Goal: Transaction & Acquisition: Purchase product/service

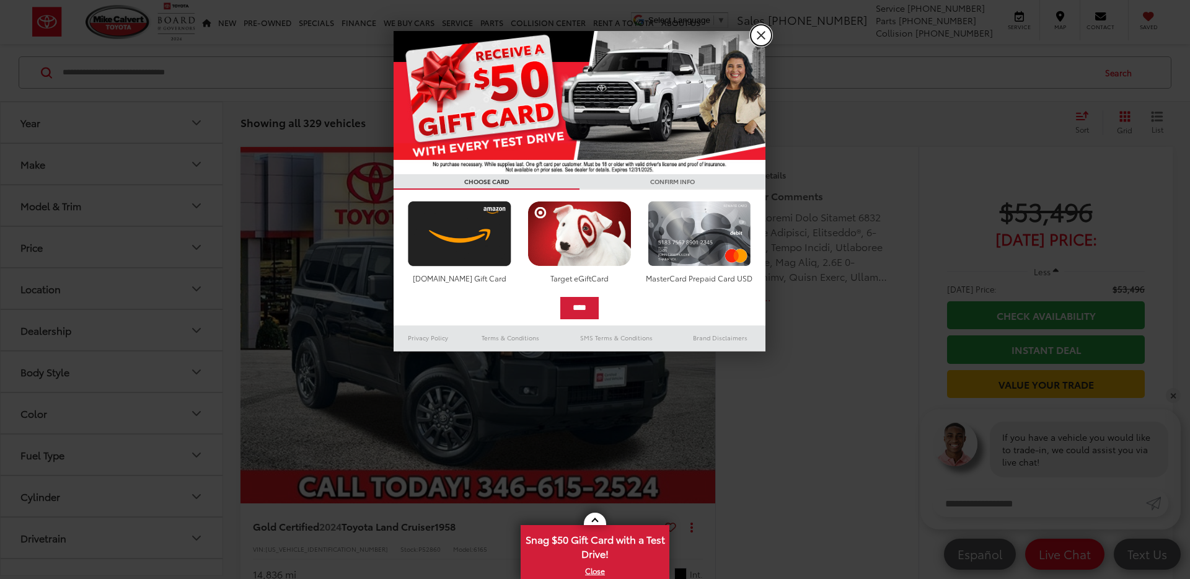
click at [758, 41] on link "X" at bounding box center [761, 35] width 21 height 21
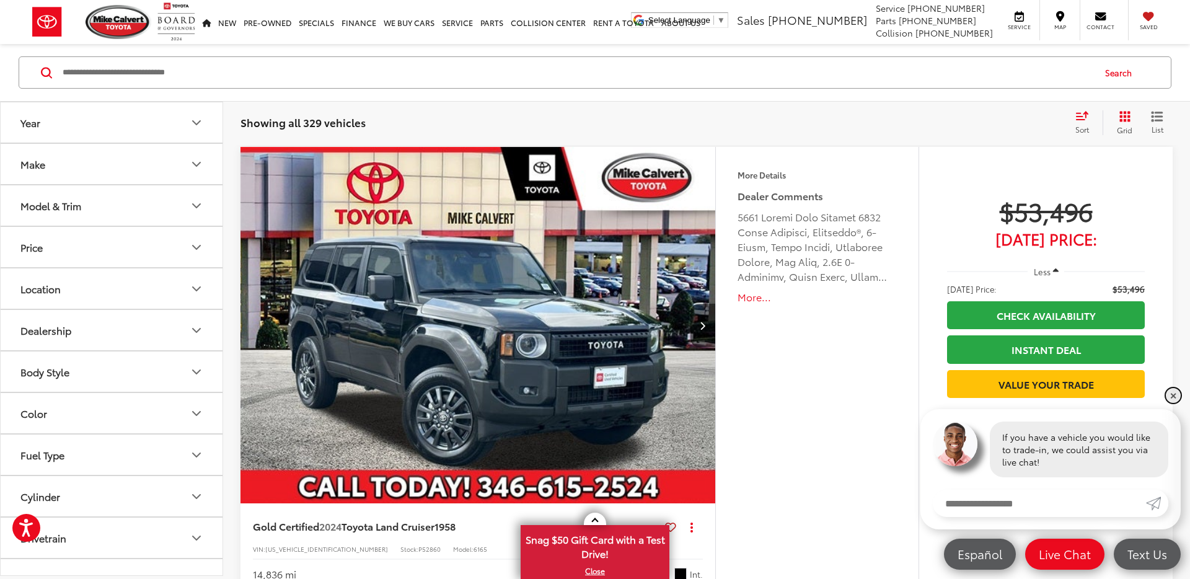
click at [1177, 397] on link "✕" at bounding box center [1173, 395] width 15 height 15
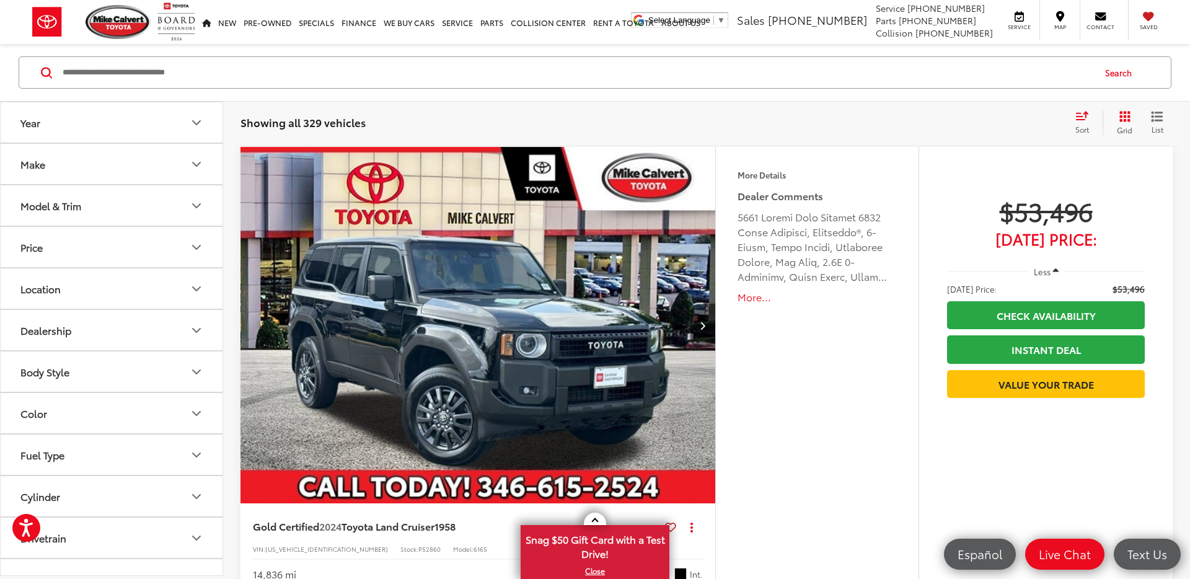
click at [1055, 272] on icon "button" at bounding box center [1056, 271] width 6 height 9
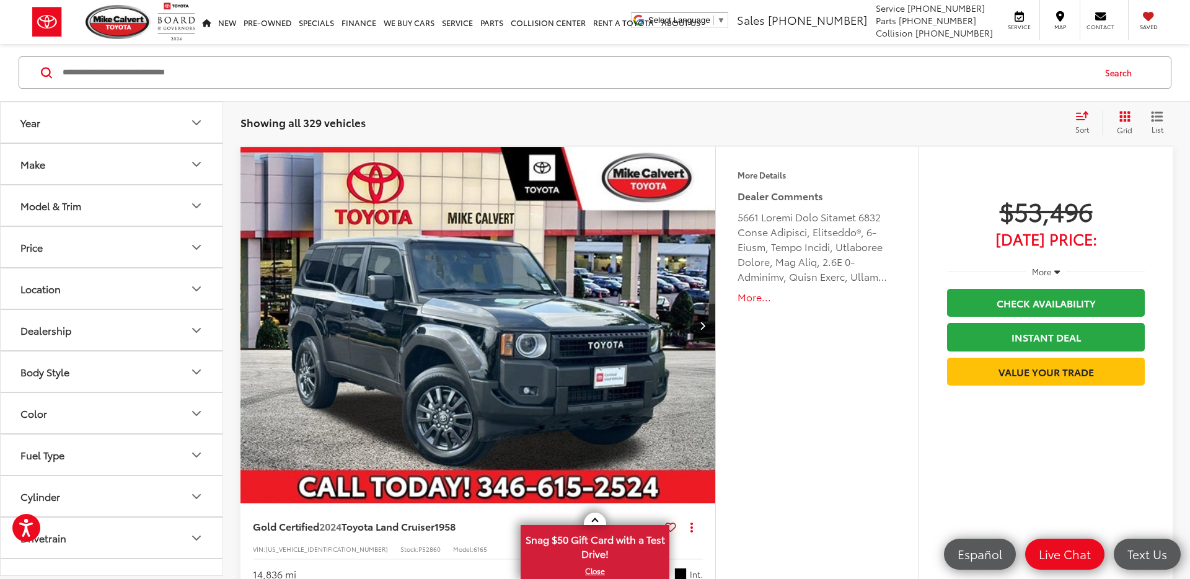
click at [657, 225] on img "2024 Toyota Land Cruiser 1958 0" at bounding box center [478, 326] width 477 height 358
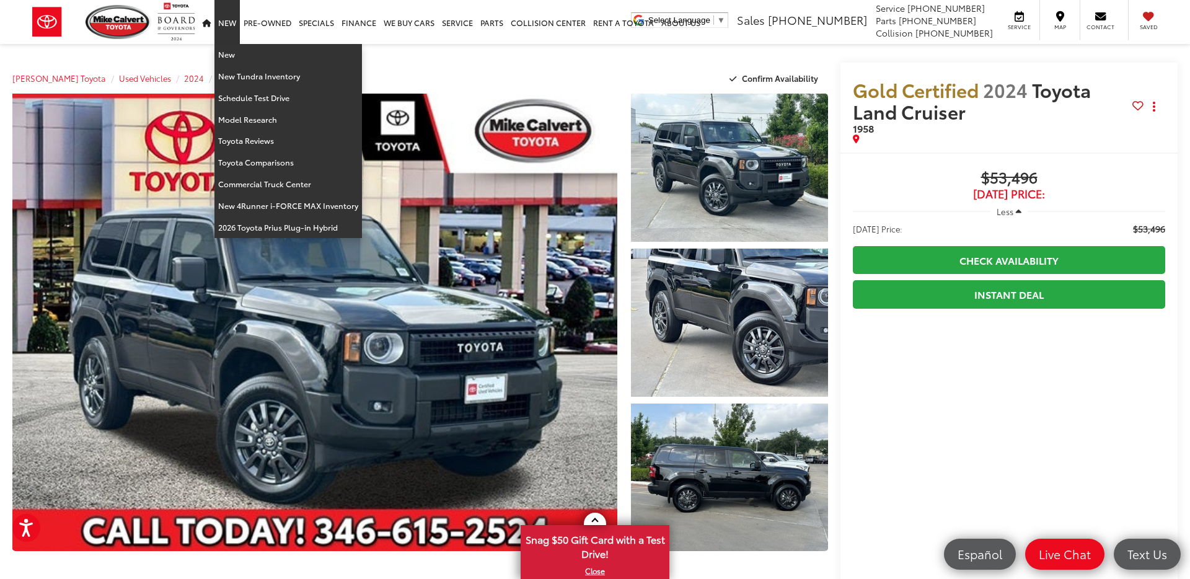
click at [233, 30] on link "New" at bounding box center [227, 22] width 25 height 44
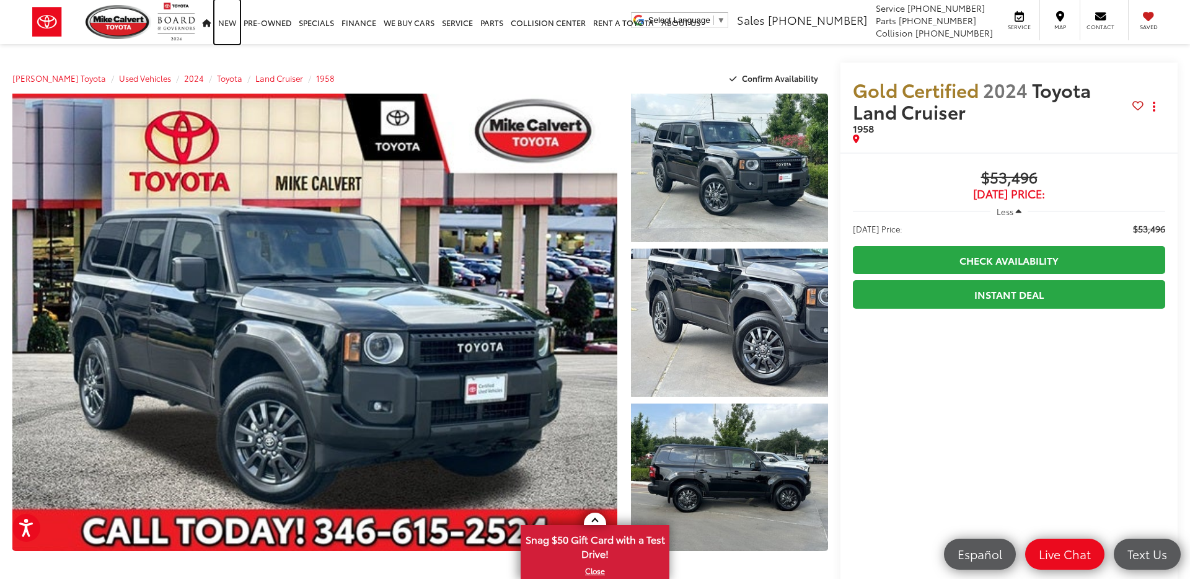
click at [232, 31] on link "New" at bounding box center [227, 22] width 25 height 44
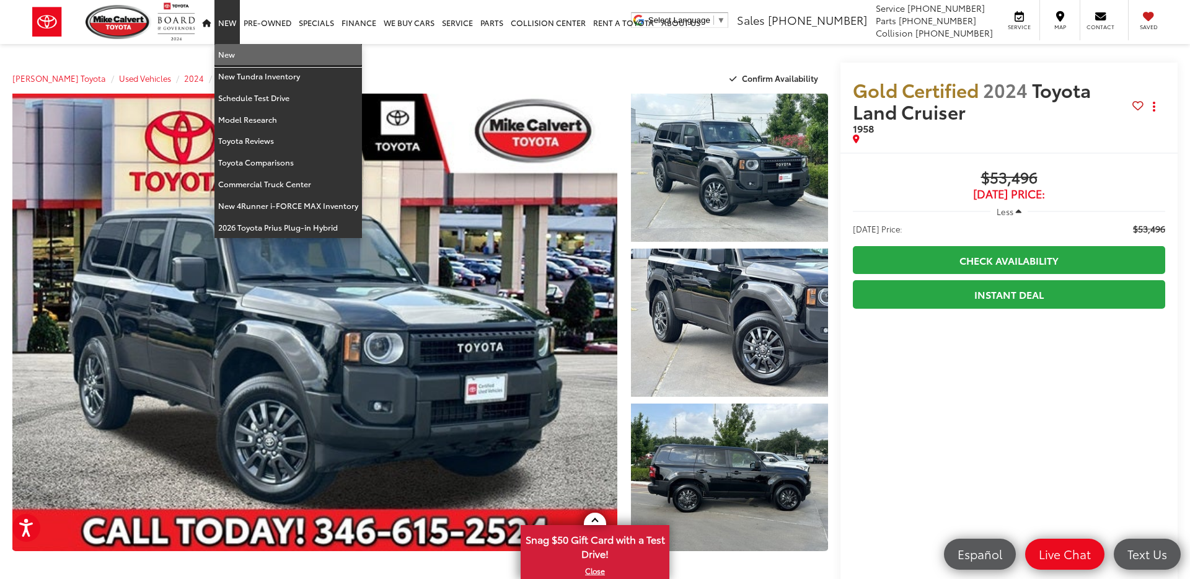
click at [239, 57] on link "New" at bounding box center [289, 55] width 148 height 22
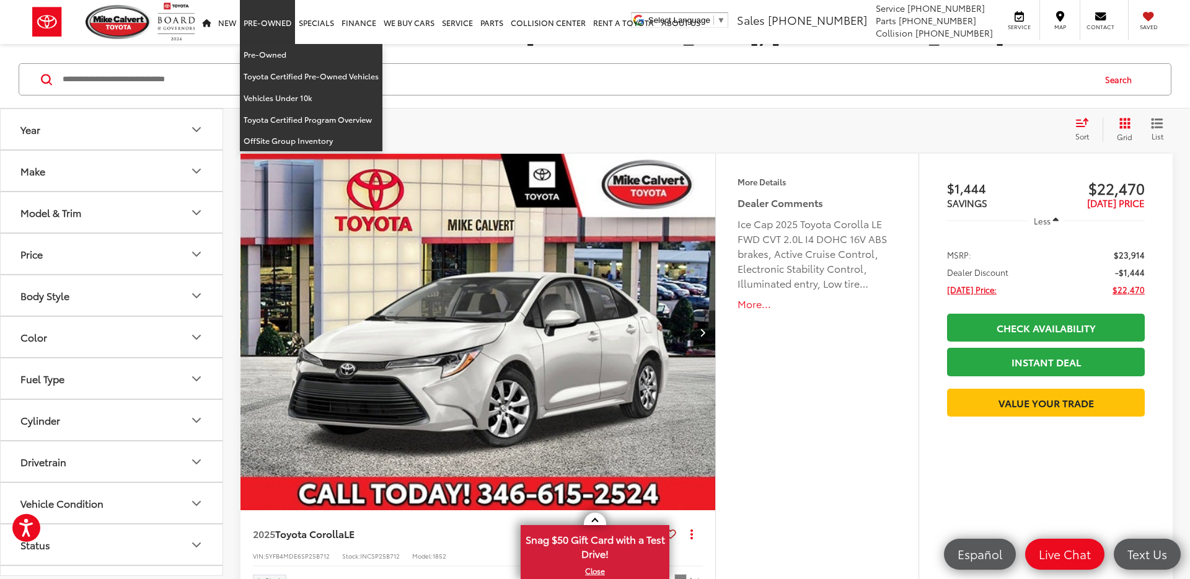
click at [275, 29] on link "Pre-Owned" at bounding box center [267, 22] width 55 height 44
click at [278, 56] on link "Pre-Owned" at bounding box center [311, 55] width 143 height 22
